Goal: Information Seeking & Learning: Learn about a topic

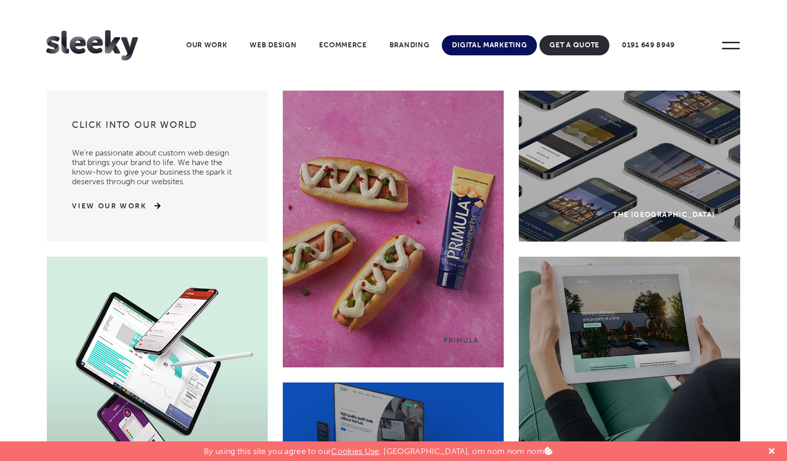
click at [470, 43] on link "Digital Marketing" at bounding box center [489, 45] width 95 height 20
